Goal: Find specific page/section: Find specific page/section

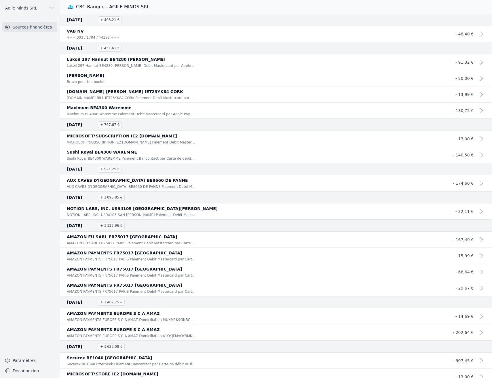
click at [23, 7] on span "Agile Minds SRL" at bounding box center [21, 8] width 32 height 6
click at [28, 21] on span "Agile Minds SRL" at bounding box center [39, 21] width 32 height 6
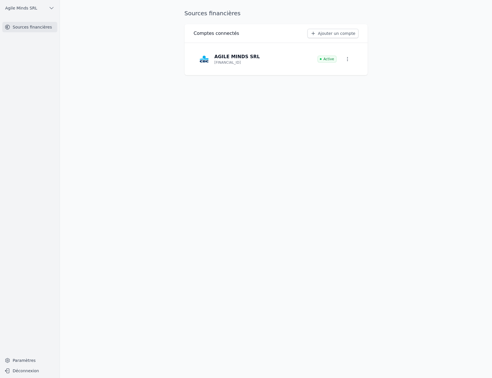
click at [348, 60] on icon "button" at bounding box center [348, 59] width 6 height 6
click at [391, 80] on div at bounding box center [246, 189] width 492 height 378
click at [226, 57] on p "AGILE MINDS SRL" at bounding box center [238, 56] width 46 height 7
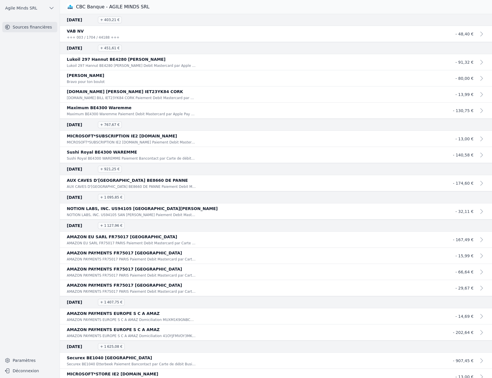
click at [33, 53] on nav "Sources financières" at bounding box center [30, 186] width 50 height 328
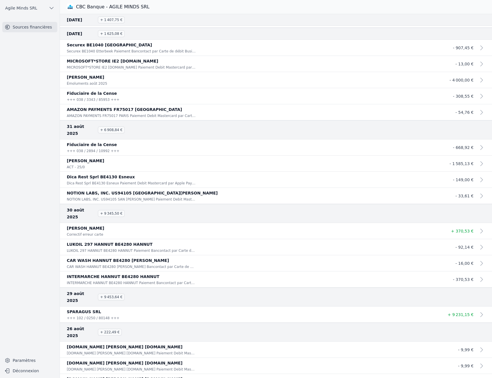
scroll to position [313, 0]
click at [38, 247] on nav "Sources financières" at bounding box center [30, 186] width 50 height 328
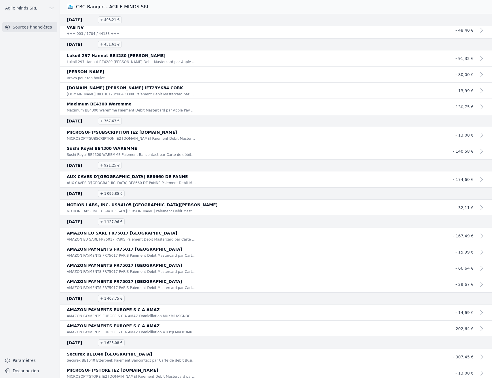
scroll to position [0, 0]
